Goal: Task Accomplishment & Management: Manage account settings

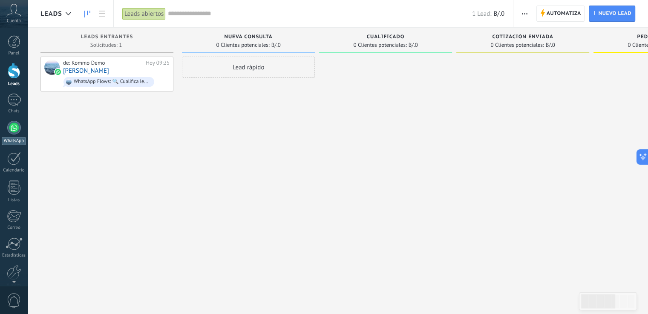
click at [11, 131] on div at bounding box center [14, 128] width 14 height 14
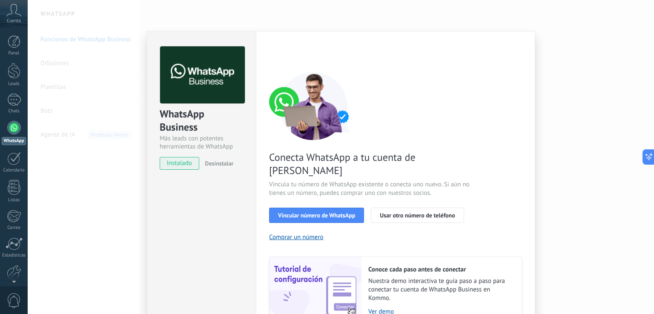
scroll to position [35, 0]
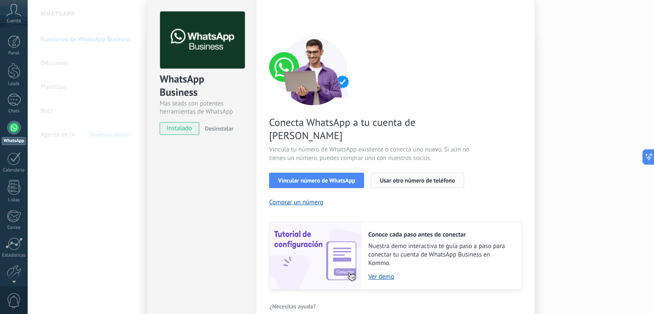
click at [440, 178] on span "Usar otro número de teléfono" at bounding box center [417, 181] width 75 height 6
click at [375, 273] on link "Ver demo" at bounding box center [441, 277] width 145 height 8
click at [562, 22] on div "WhatsApp Business Más leads con potentes herramientas de WhatsApp instalado Des…" at bounding box center [341, 157] width 627 height 314
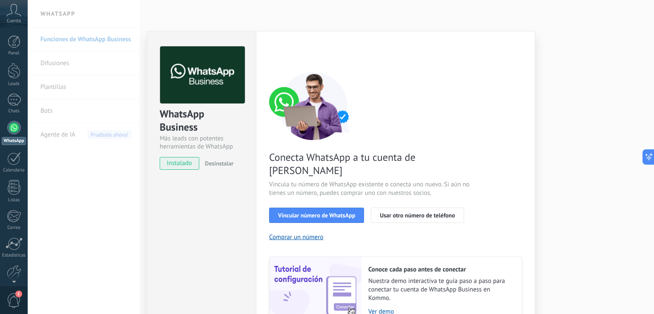
scroll to position [0, 0]
click at [553, 91] on div "WhatsApp Business Más leads con potentes herramientas de WhatsApp instalado Des…" at bounding box center [341, 157] width 627 height 314
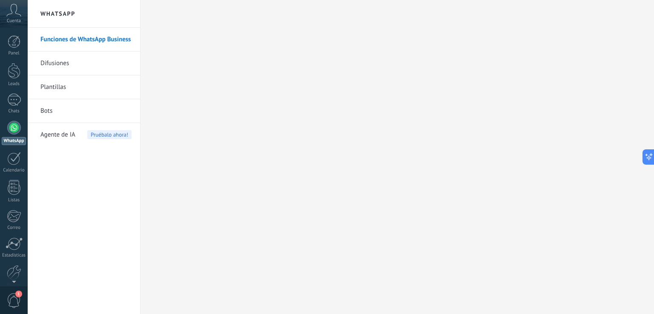
click at [72, 67] on link "Difusiones" at bounding box center [85, 64] width 91 height 24
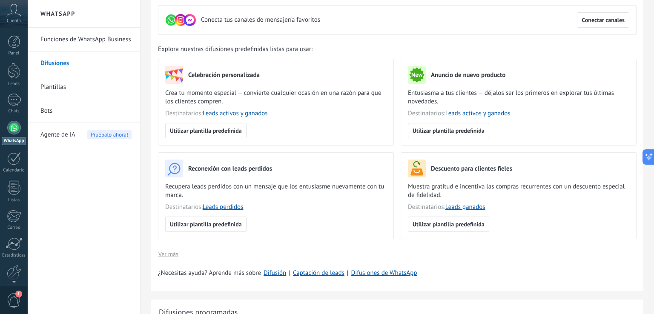
scroll to position [128, 0]
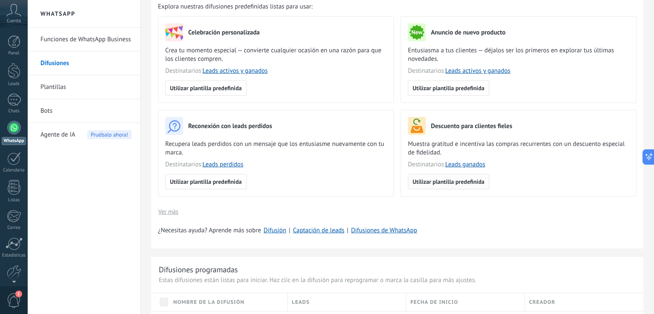
click at [459, 184] on span "Utilizar plantilla predefinida" at bounding box center [449, 182] width 72 height 6
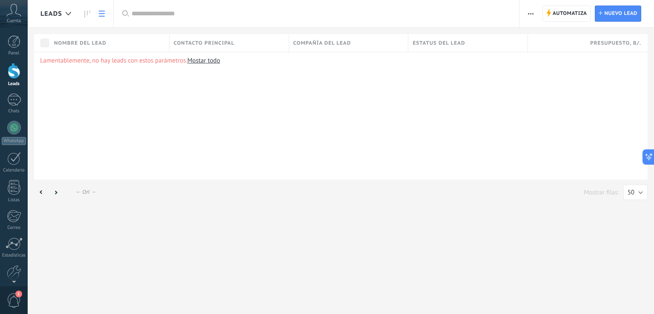
click at [208, 60] on link "Mostar todo" at bounding box center [203, 61] width 33 height 8
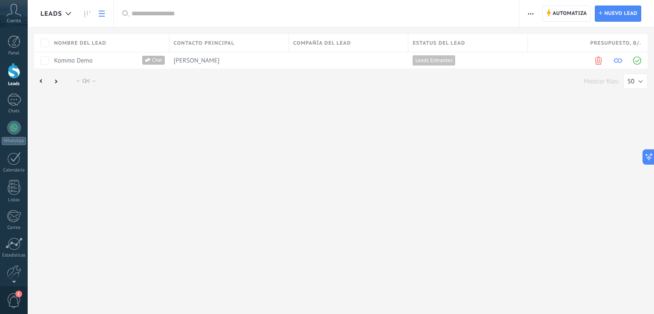
click at [17, 16] on icon at bounding box center [13, 10] width 15 height 13
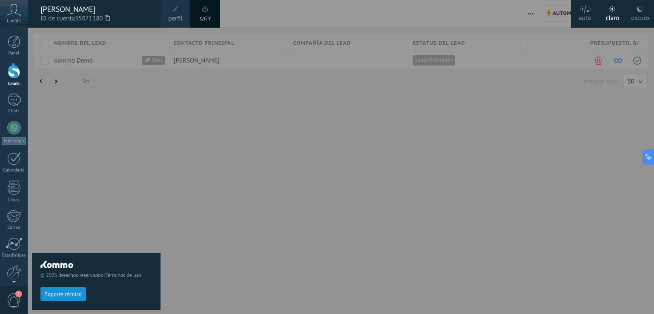
click at [170, 186] on div at bounding box center [355, 157] width 654 height 314
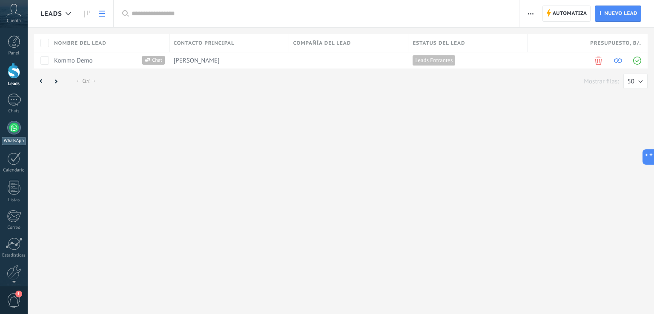
click at [17, 132] on div at bounding box center [14, 128] width 14 height 14
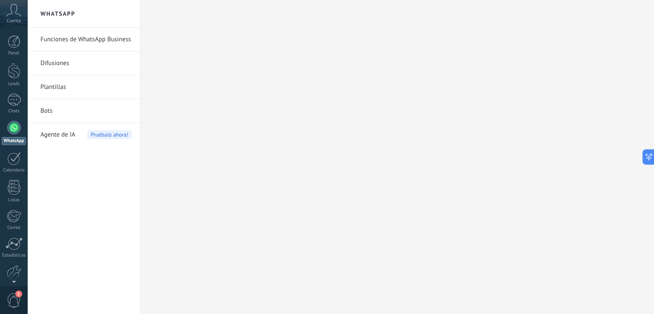
click at [113, 43] on link "Funciones de WhatsApp Business" at bounding box center [85, 40] width 91 height 24
click at [78, 41] on link "Funciones de WhatsApp Business" at bounding box center [85, 40] width 91 height 24
click at [22, 6] on div "Cuenta" at bounding box center [14, 14] width 28 height 28
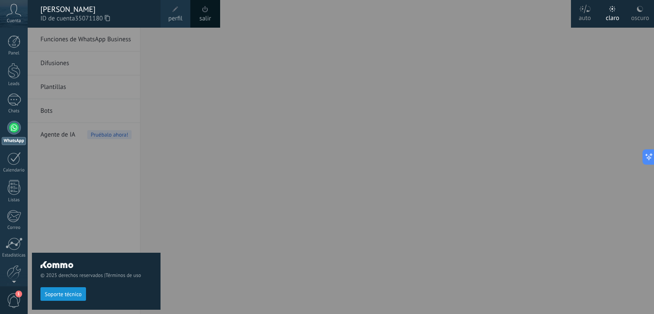
click at [85, 159] on div "© 2025 derechos reservados | Términos de uso Soporte técnico" at bounding box center [96, 171] width 129 height 287
click at [251, 71] on div at bounding box center [355, 157] width 654 height 314
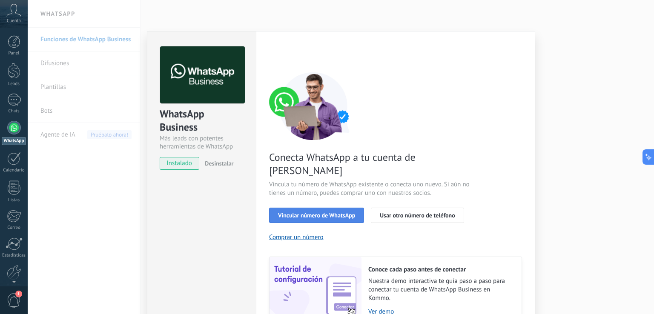
click at [308, 213] on span "Vincular número de WhatsApp" at bounding box center [316, 216] width 77 height 6
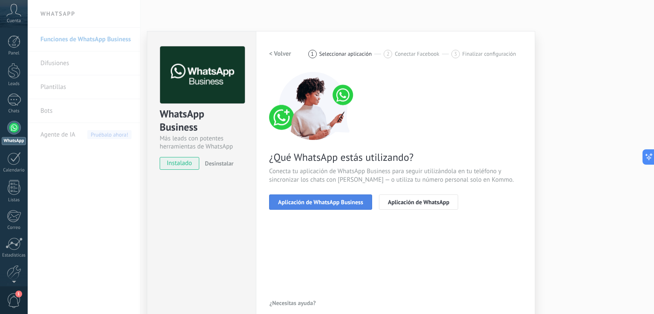
click at [342, 199] on span "Aplicación de WhatsApp Business" at bounding box center [320, 202] width 85 height 6
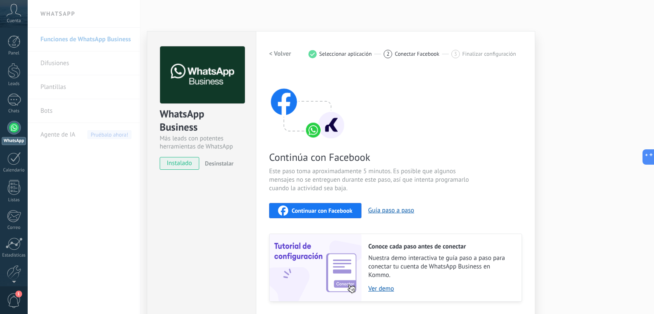
click at [140, 12] on div "WhatsApp Business Más leads con potentes herramientas de WhatsApp instalado Des…" at bounding box center [341, 157] width 627 height 314
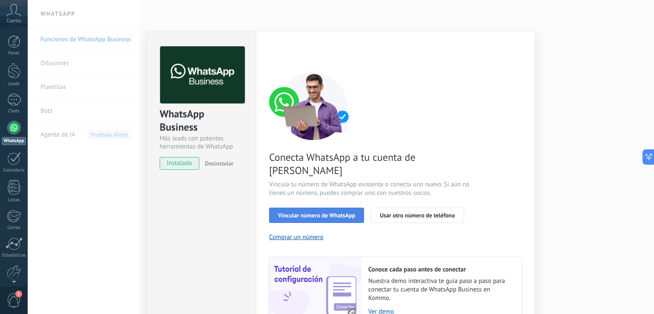
click at [329, 213] on span "Vincular número de WhatsApp" at bounding box center [316, 216] width 77 height 6
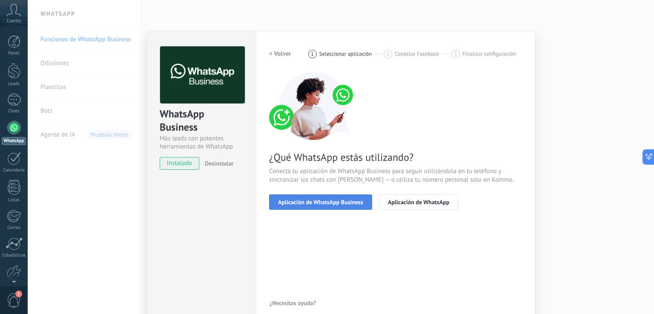
click at [319, 200] on span "Aplicación de WhatsApp Business" at bounding box center [320, 202] width 85 height 6
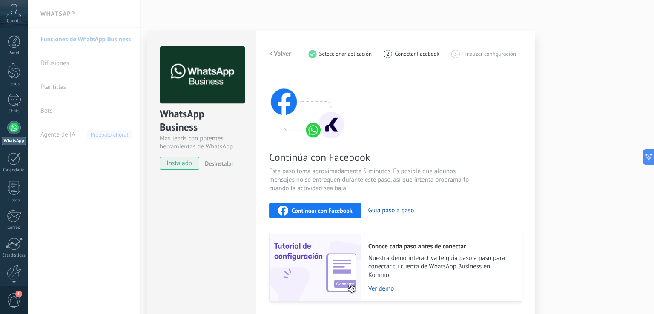
click at [281, 54] on h2 "< Volver" at bounding box center [280, 54] width 22 height 8
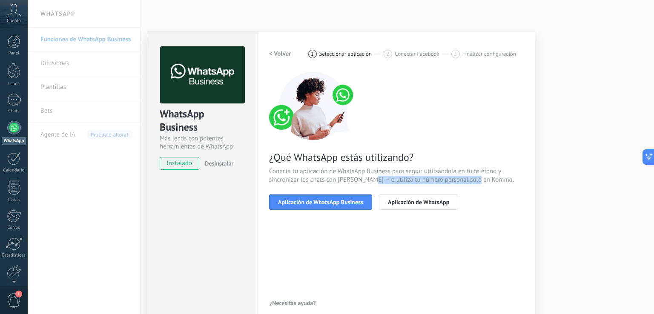
drag, startPoint x: 373, startPoint y: 179, endPoint x: 484, endPoint y: 183, distance: 111.3
click at [484, 183] on span "Conecta tu aplicación de WhatsApp Business para seguir utilizándola en tu teléf…" at bounding box center [395, 175] width 253 height 17
click at [366, 170] on span "Conecta tu aplicación de WhatsApp Business para seguir utilizándola en tu teléf…" at bounding box center [395, 175] width 253 height 17
drag, startPoint x: 392, startPoint y: 169, endPoint x: 362, endPoint y: 164, distance: 29.8
click at [331, 167] on span "Conecta tu aplicación de WhatsApp Business para seguir utilizándola en tu teléf…" at bounding box center [395, 175] width 253 height 17
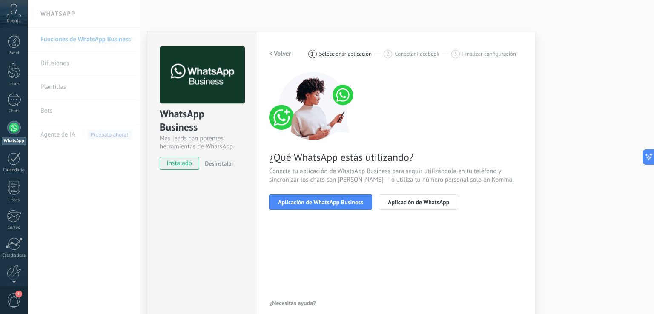
click at [396, 166] on div "¿Qué WhatsApp estás utilizando? Conecta tu aplicación de WhatsApp Business para…" at bounding box center [395, 141] width 253 height 138
drag, startPoint x: 388, startPoint y: 167, endPoint x: 338, endPoint y: 165, distance: 49.5
click at [360, 177] on span "Conecta tu aplicación de WhatsApp Business para seguir utilizándola en tu teléf…" at bounding box center [395, 175] width 253 height 17
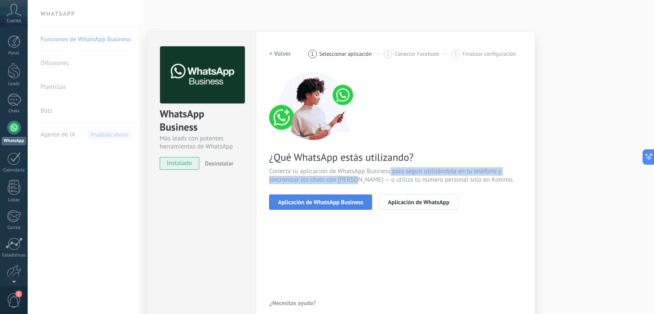
click at [308, 202] on span "Aplicación de WhatsApp Business" at bounding box center [320, 202] width 85 height 6
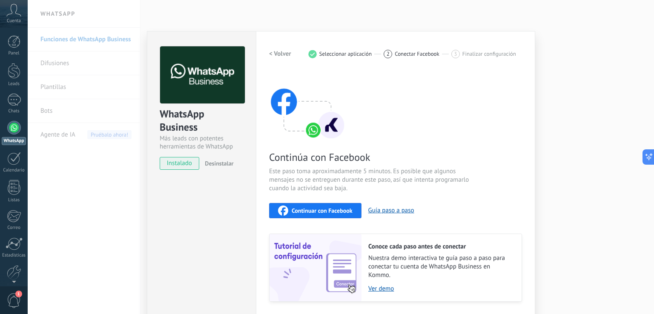
click at [453, 187] on span "Este paso toma aproximadamente 5 minutos. Es posible que algunos mensajes no se…" at bounding box center [370, 180] width 203 height 26
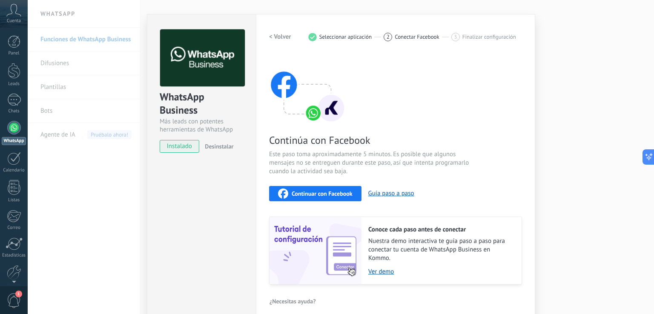
scroll to position [25, 0]
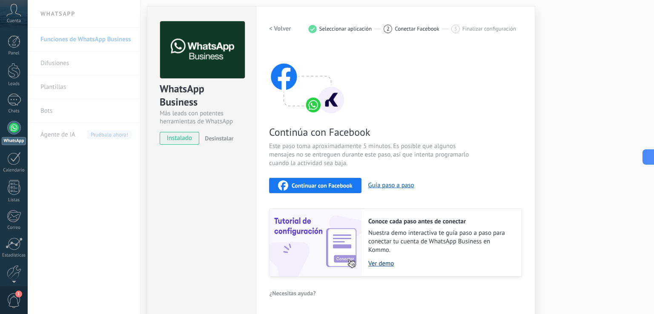
click at [386, 263] on link "Ver demo" at bounding box center [441, 264] width 145 height 8
click at [386, 60] on div "Continúa con Facebook Este paso toma aproximadamente 5 minutos. Es posible que …" at bounding box center [395, 162] width 253 height 230
click at [124, 124] on div "WhatsApp Business Más leads con potentes herramientas de WhatsApp instalado Des…" at bounding box center [341, 157] width 627 height 314
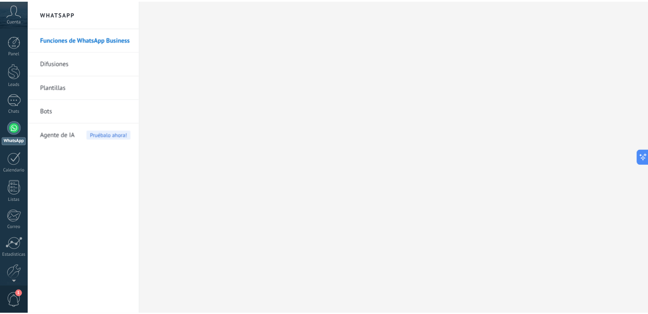
scroll to position [0, 0]
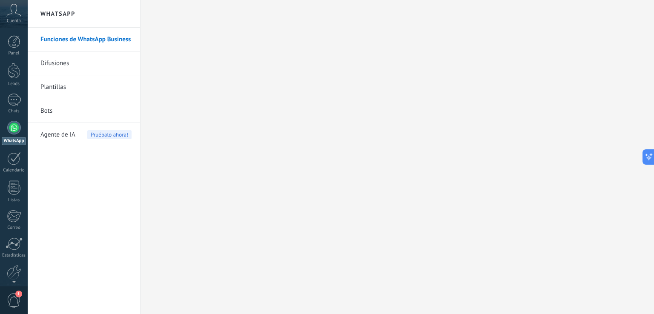
click at [73, 67] on link "Difusiones" at bounding box center [85, 64] width 91 height 24
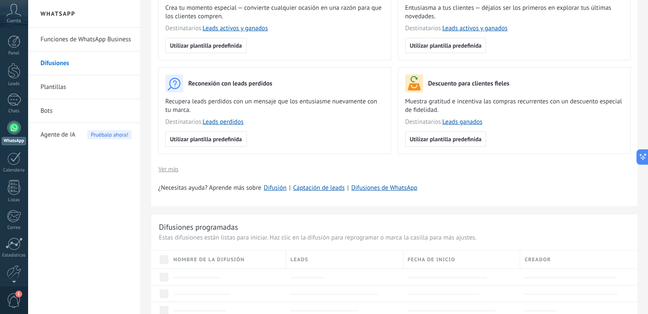
scroll to position [341, 0]
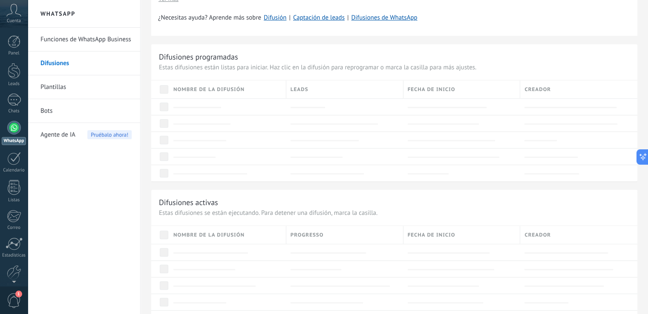
click at [70, 87] on link "Plantillas" at bounding box center [85, 87] width 91 height 24
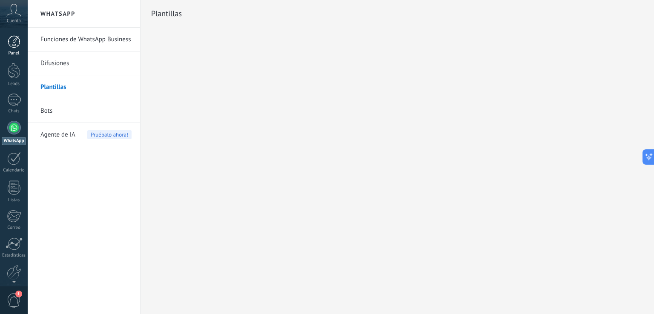
click at [12, 45] on div at bounding box center [14, 41] width 13 height 13
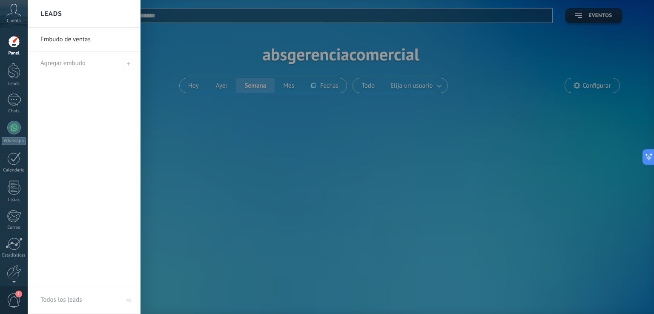
click at [86, 46] on link "Embudo de ventas" at bounding box center [86, 40] width 92 height 24
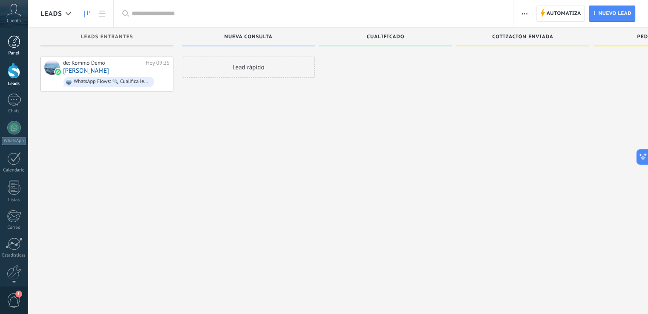
click at [12, 37] on div at bounding box center [14, 41] width 13 height 13
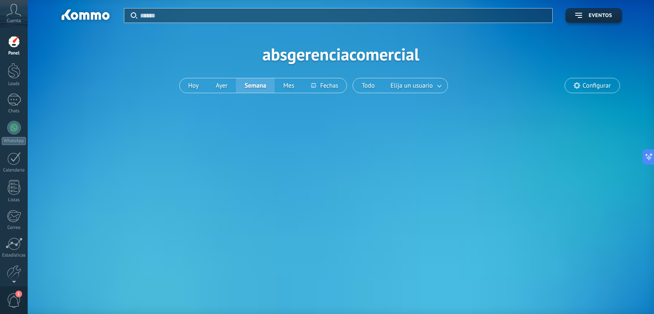
click at [298, 56] on div "Aplicar Eventos absgerenciacomercial [DATE] [DATE] Semana Mes Todo Elija un usu…" at bounding box center [340, 54] width 601 height 108
click at [19, 100] on div at bounding box center [14, 100] width 14 height 12
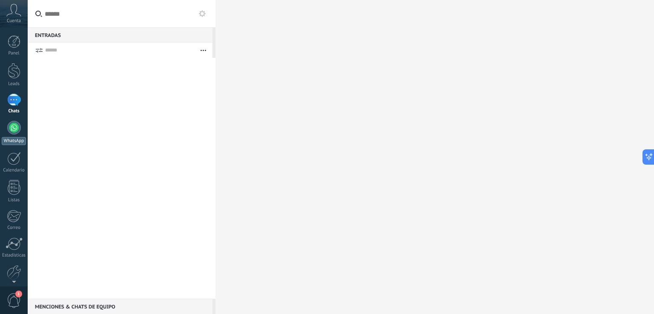
click at [20, 132] on link "WhatsApp" at bounding box center [14, 133] width 28 height 24
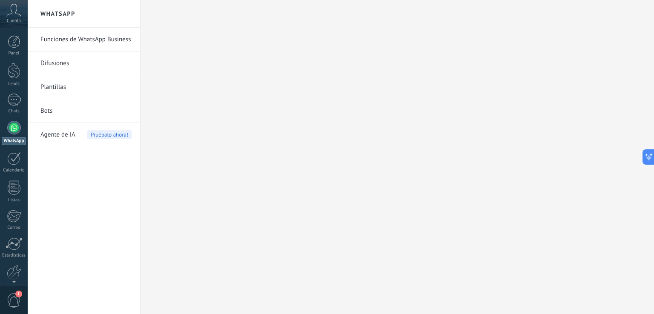
click at [120, 43] on link "Funciones de WhatsApp Business" at bounding box center [85, 40] width 91 height 24
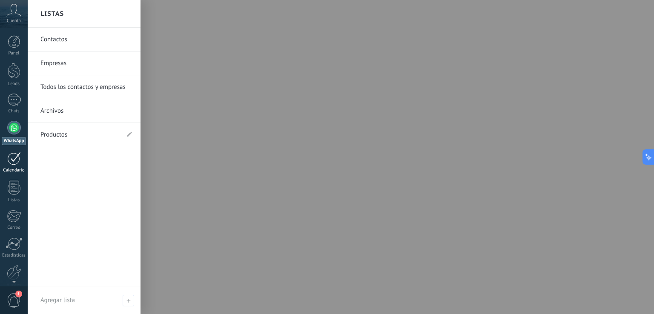
click at [12, 164] on div at bounding box center [14, 158] width 14 height 13
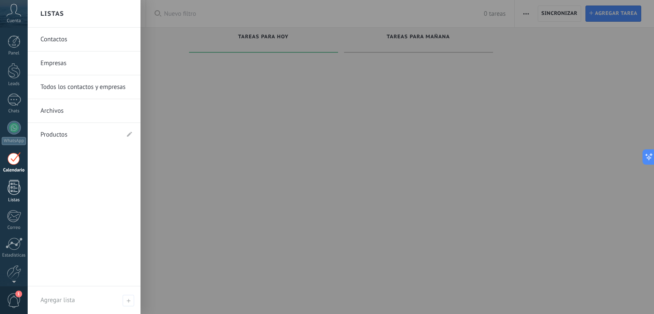
click at [14, 192] on div at bounding box center [14, 187] width 13 height 15
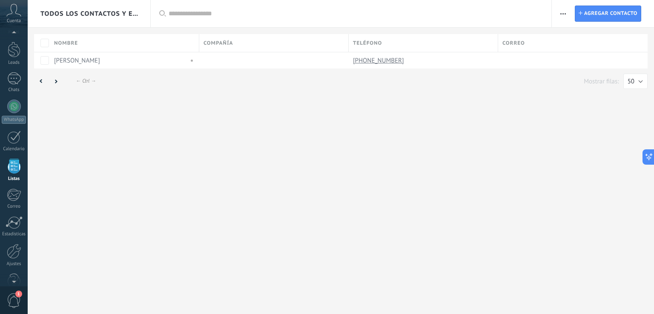
scroll to position [22, 0]
click at [15, 205] on div "Correo" at bounding box center [14, 207] width 25 height 6
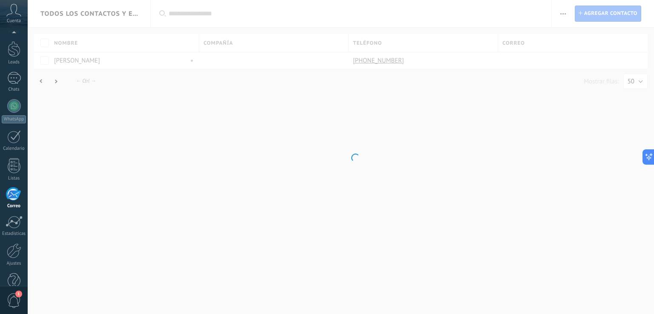
scroll to position [40, 0]
